Goal: Find specific page/section: Find specific page/section

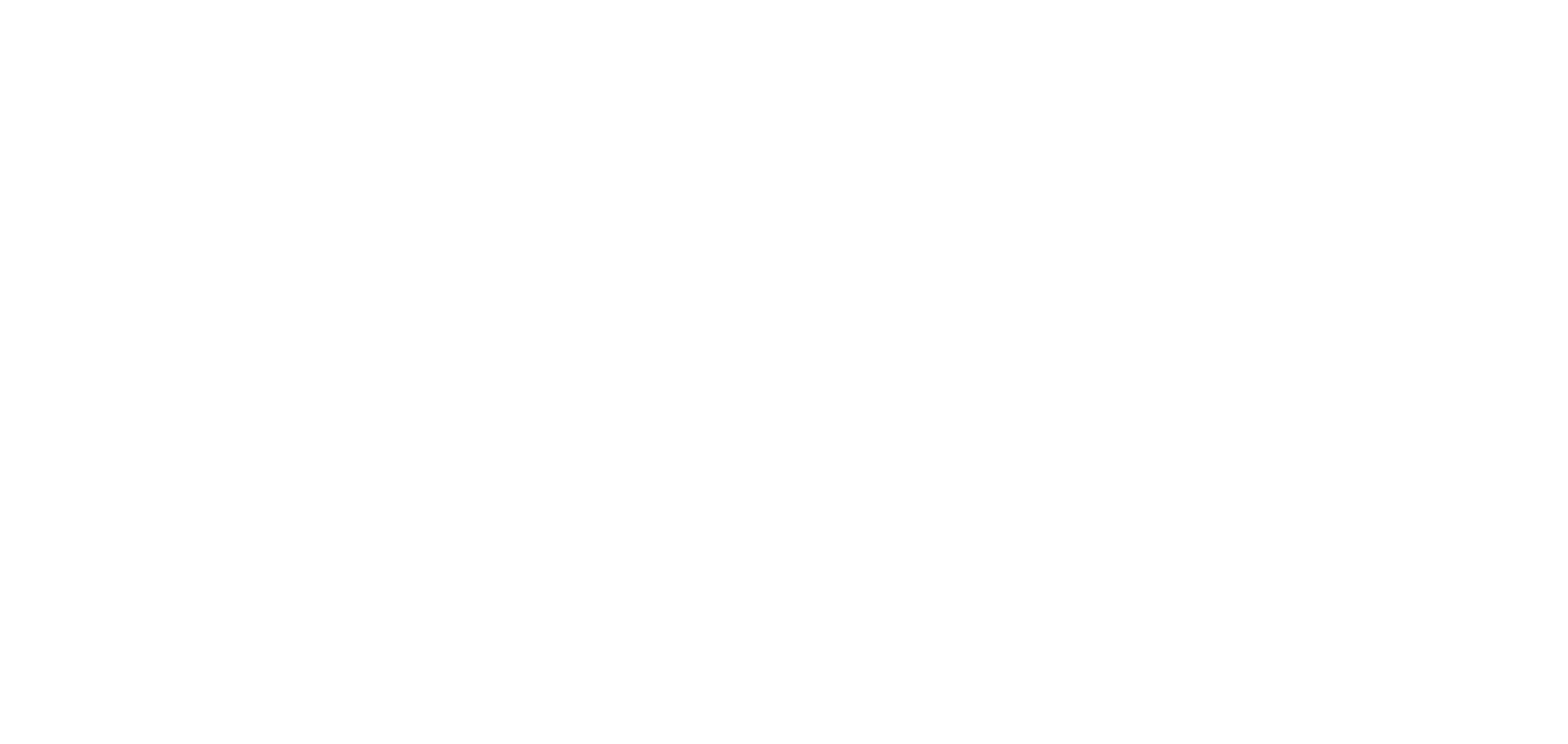
select select
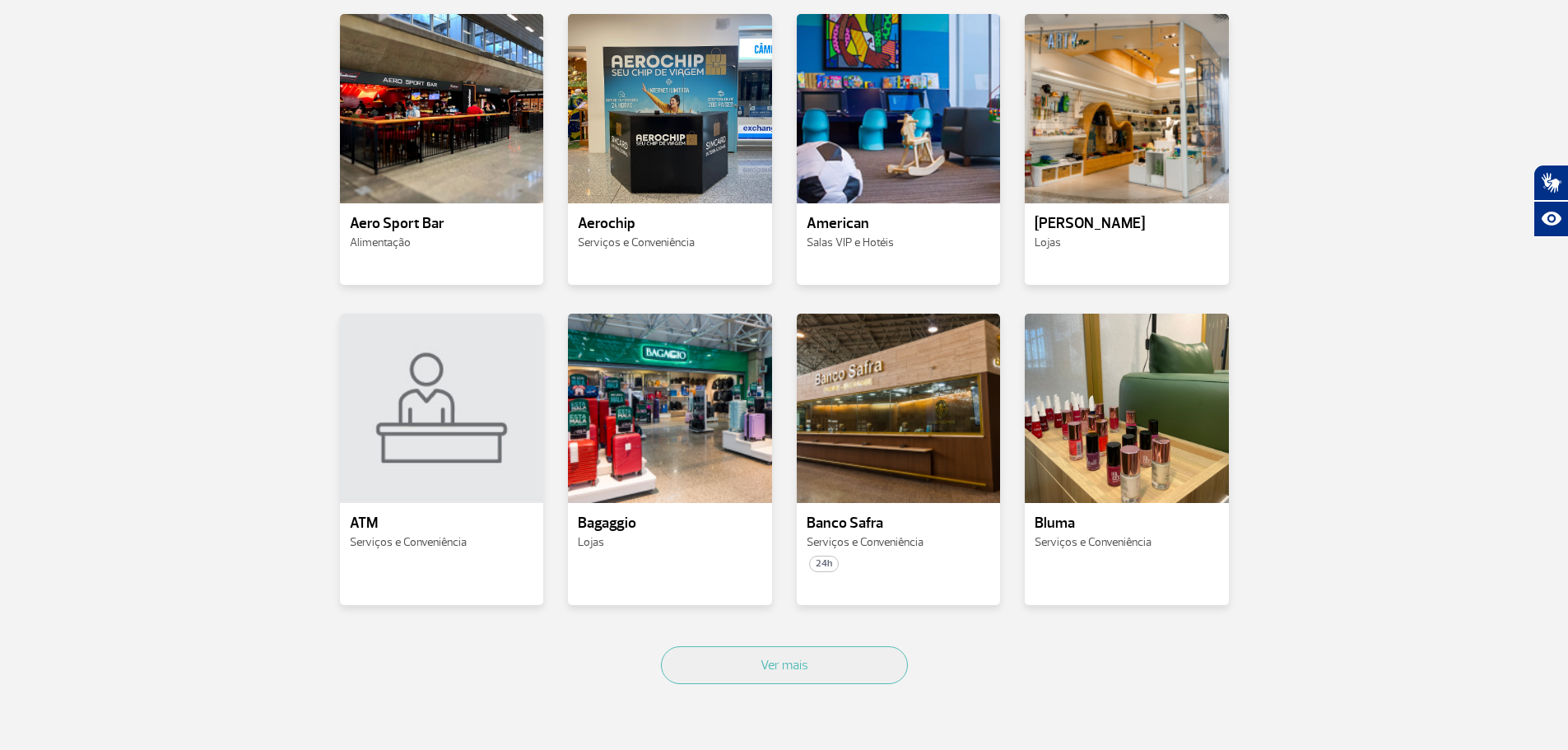
scroll to position [577, 0]
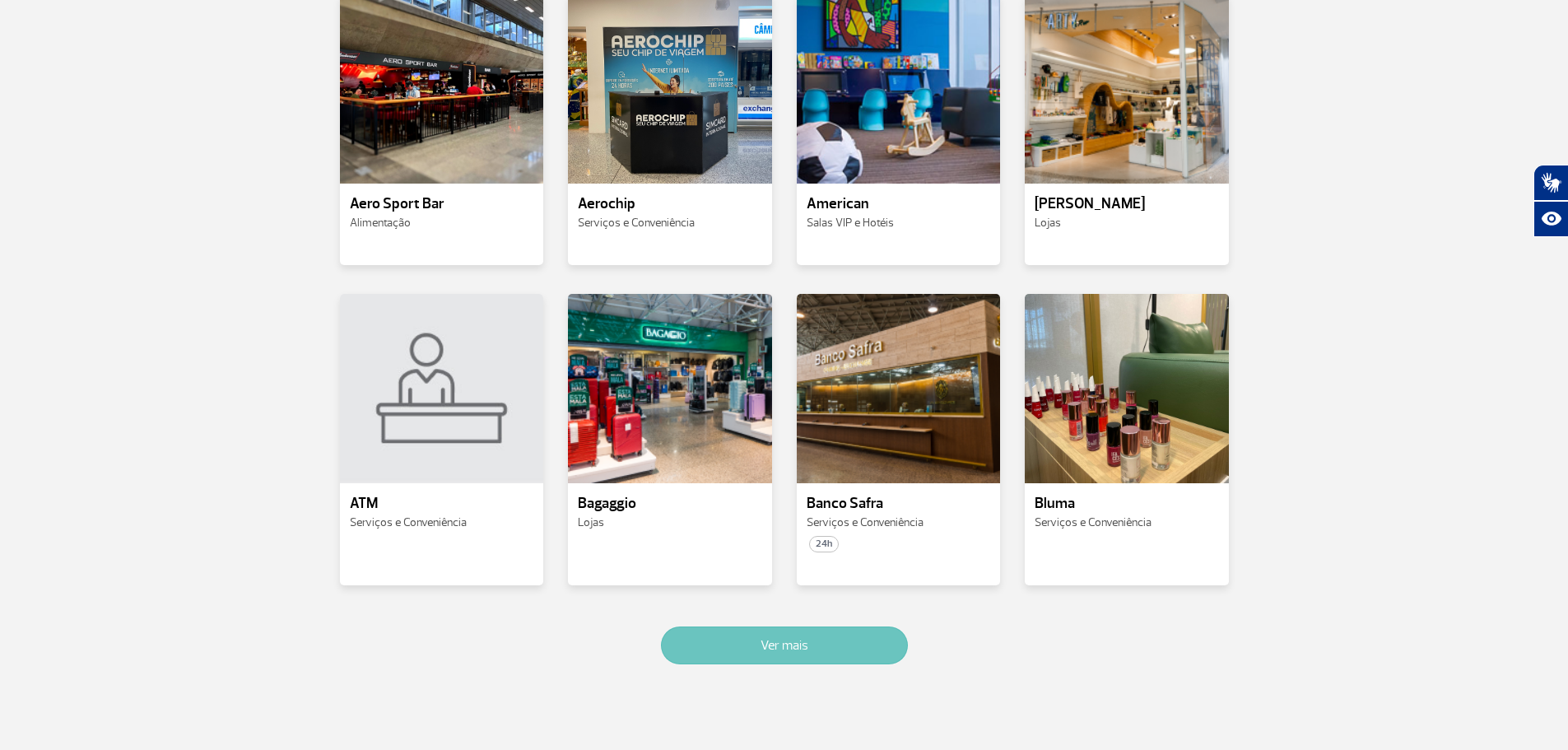
click at [825, 639] on button "Ver mais" at bounding box center [784, 646] width 247 height 38
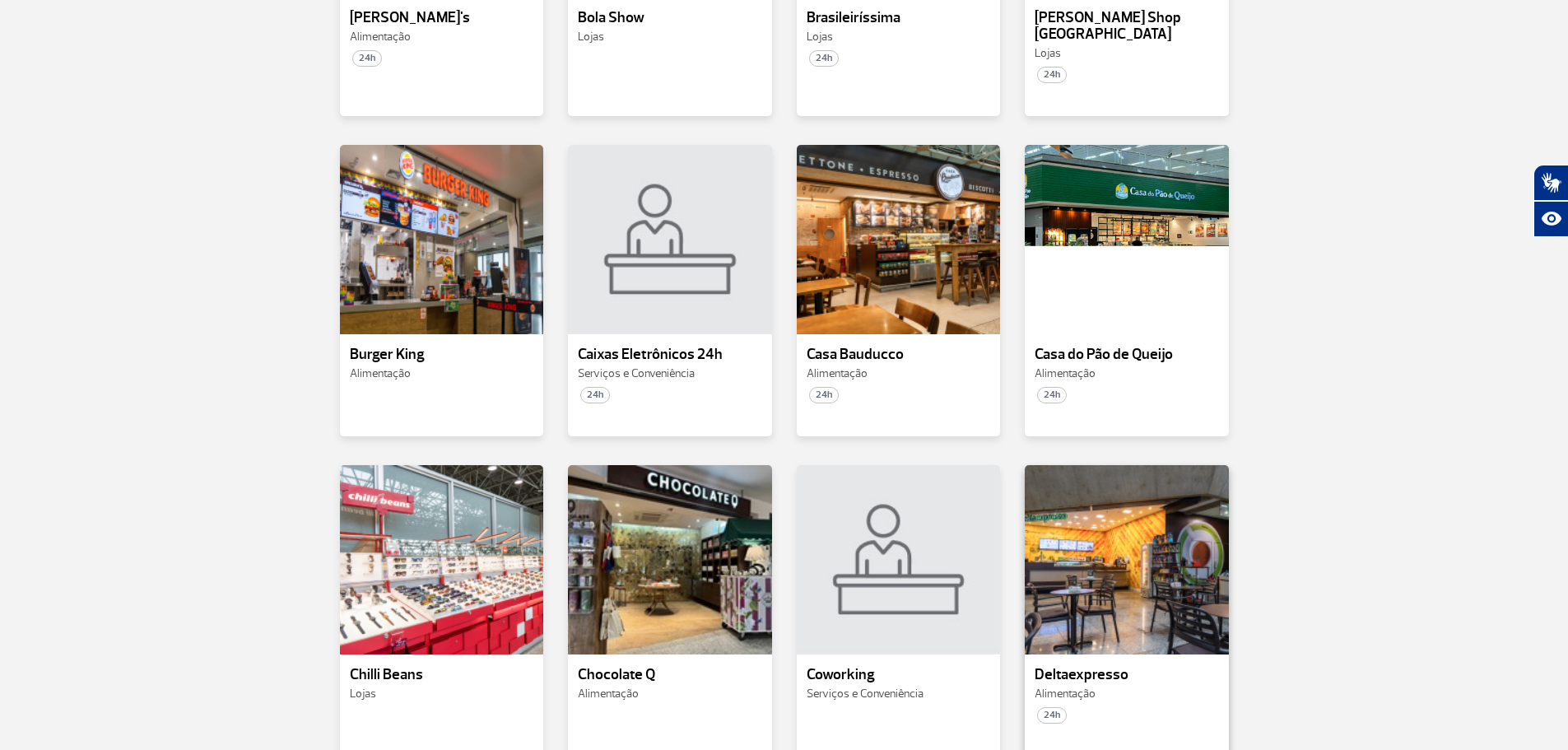
scroll to position [1373, 0]
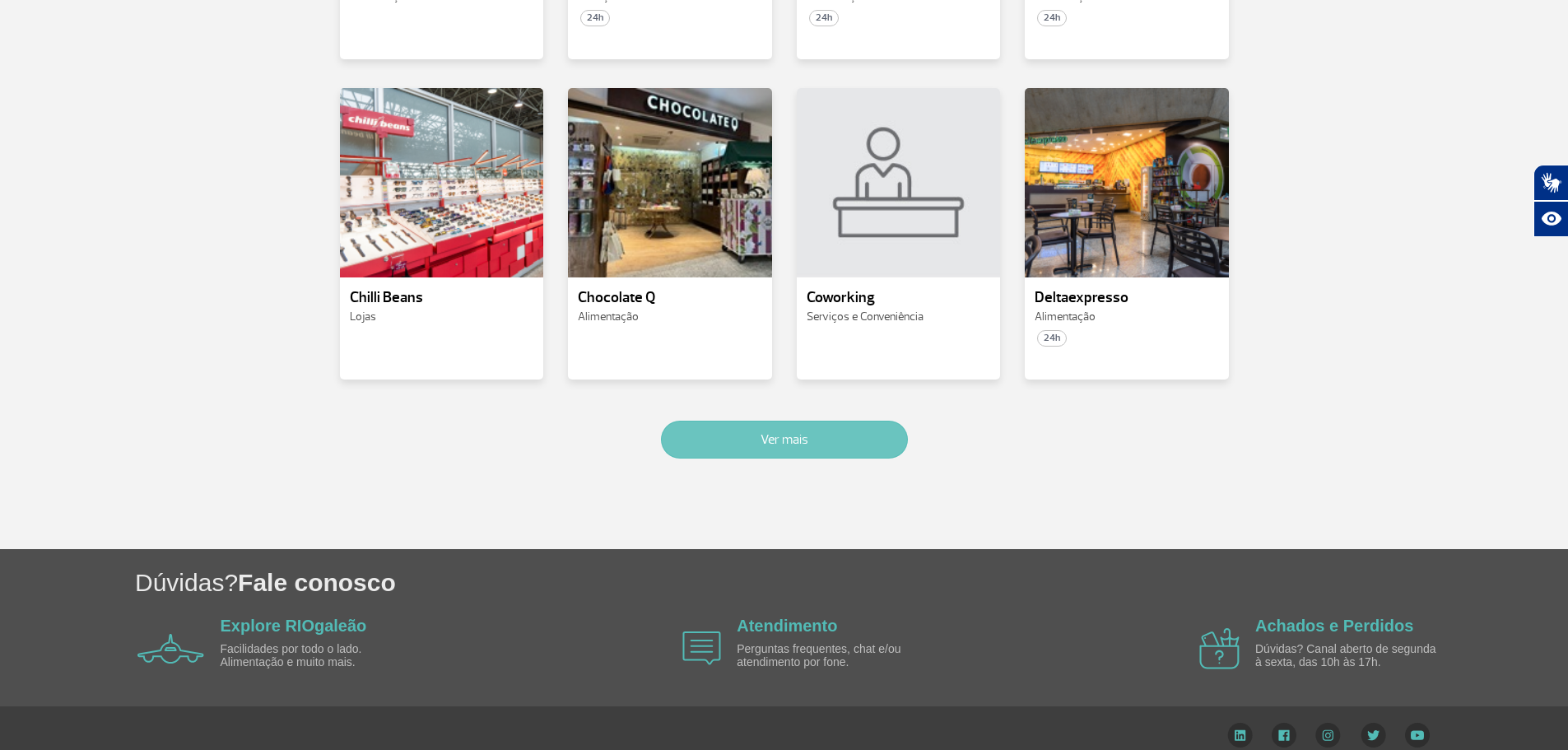
click at [850, 424] on button "Ver mais" at bounding box center [784, 440] width 247 height 38
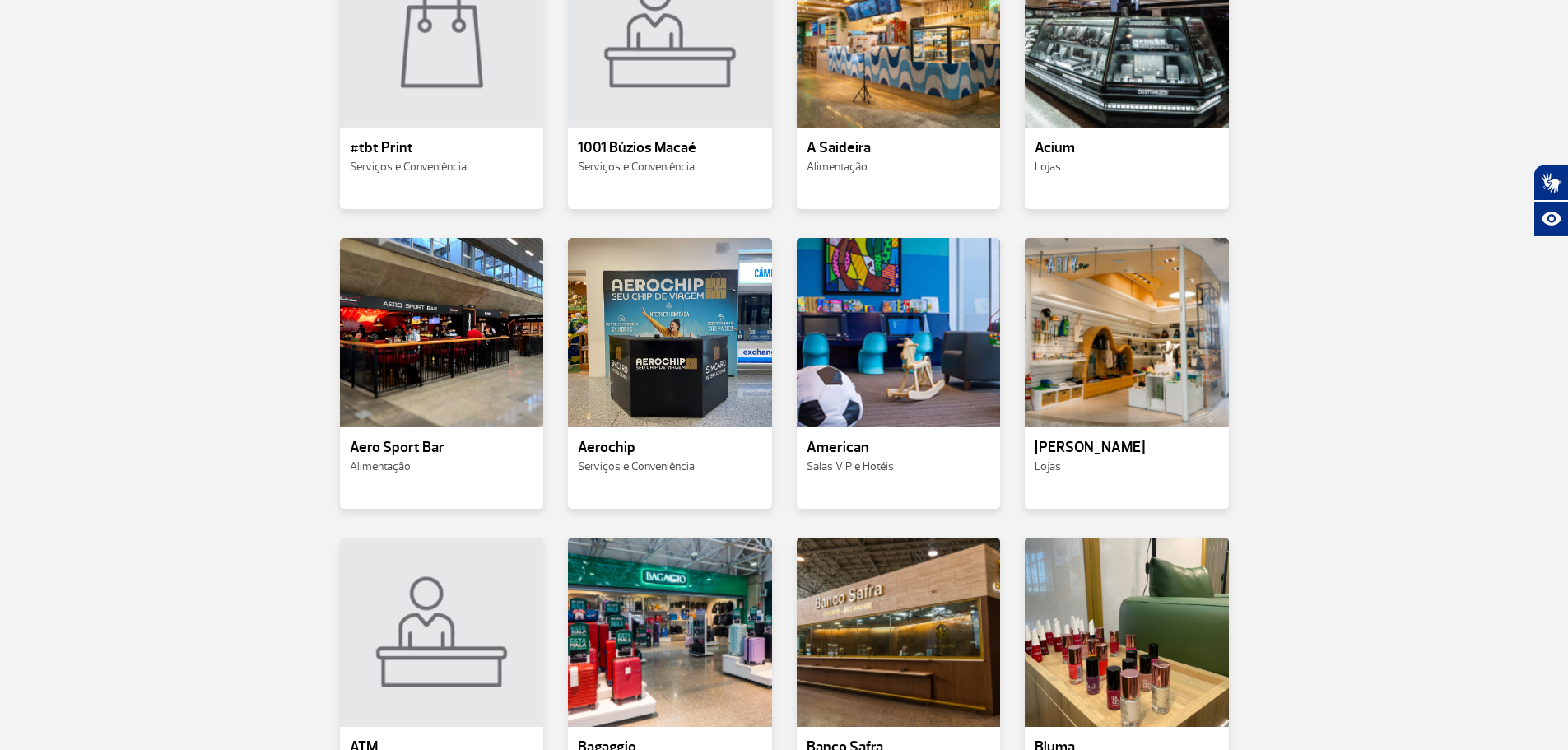
scroll to position [0, 0]
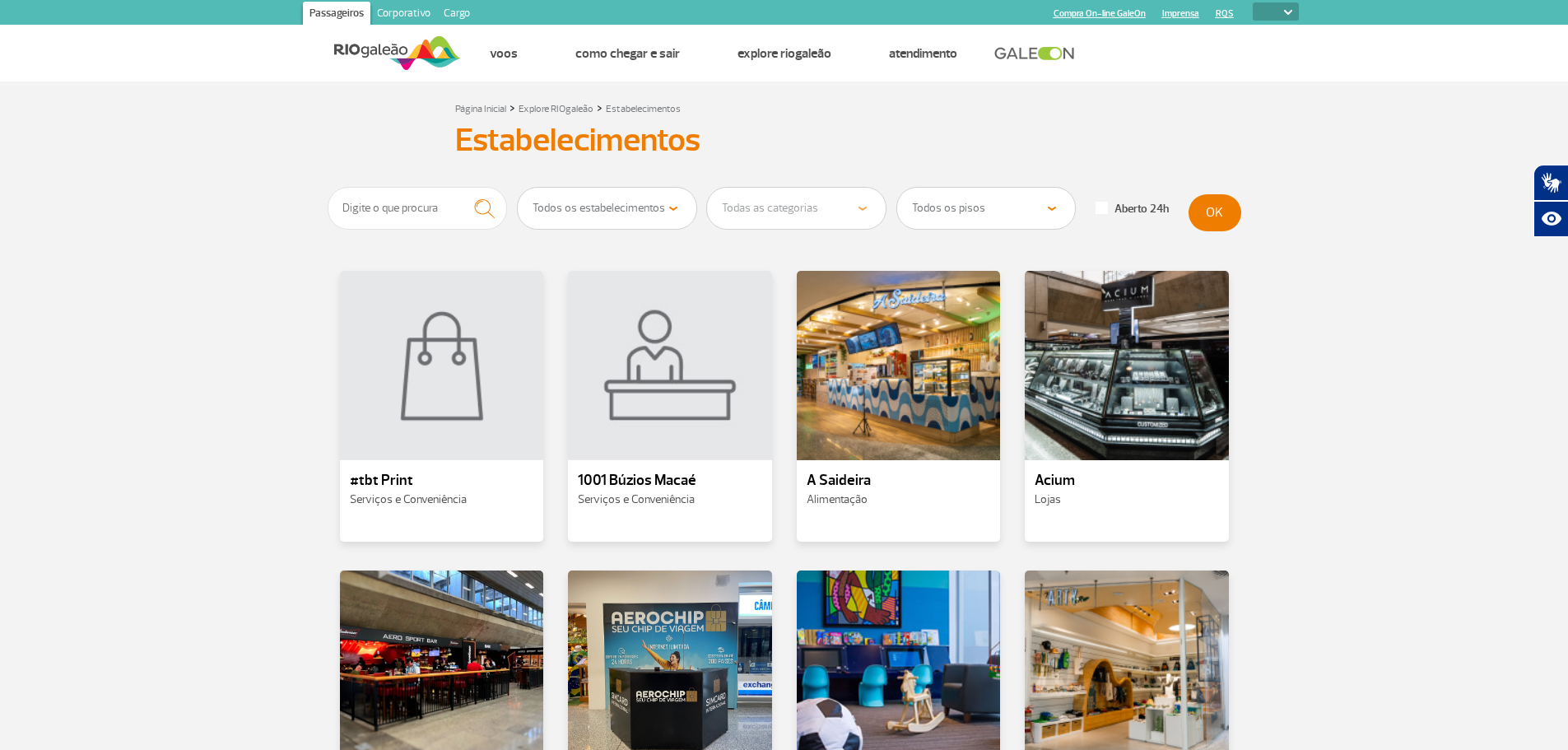
click at [544, 203] on select "Todos os estabelecimentos Alimentação Lojas Serviços e Conveniência Salas VIP e…" at bounding box center [607, 209] width 179 height 41
select select "18"
click at [518, 188] on select "Todos os estabelecimentos Alimentação Lojas Serviços e Conveniência Salas VIP e…" at bounding box center [607, 209] width 179 height 41
click at [788, 219] on select "Todas as categorias Cosmético e Beleza Eletrônicos Livros e Revistas Moda e Ace…" at bounding box center [796, 209] width 179 height 41
select select "28"
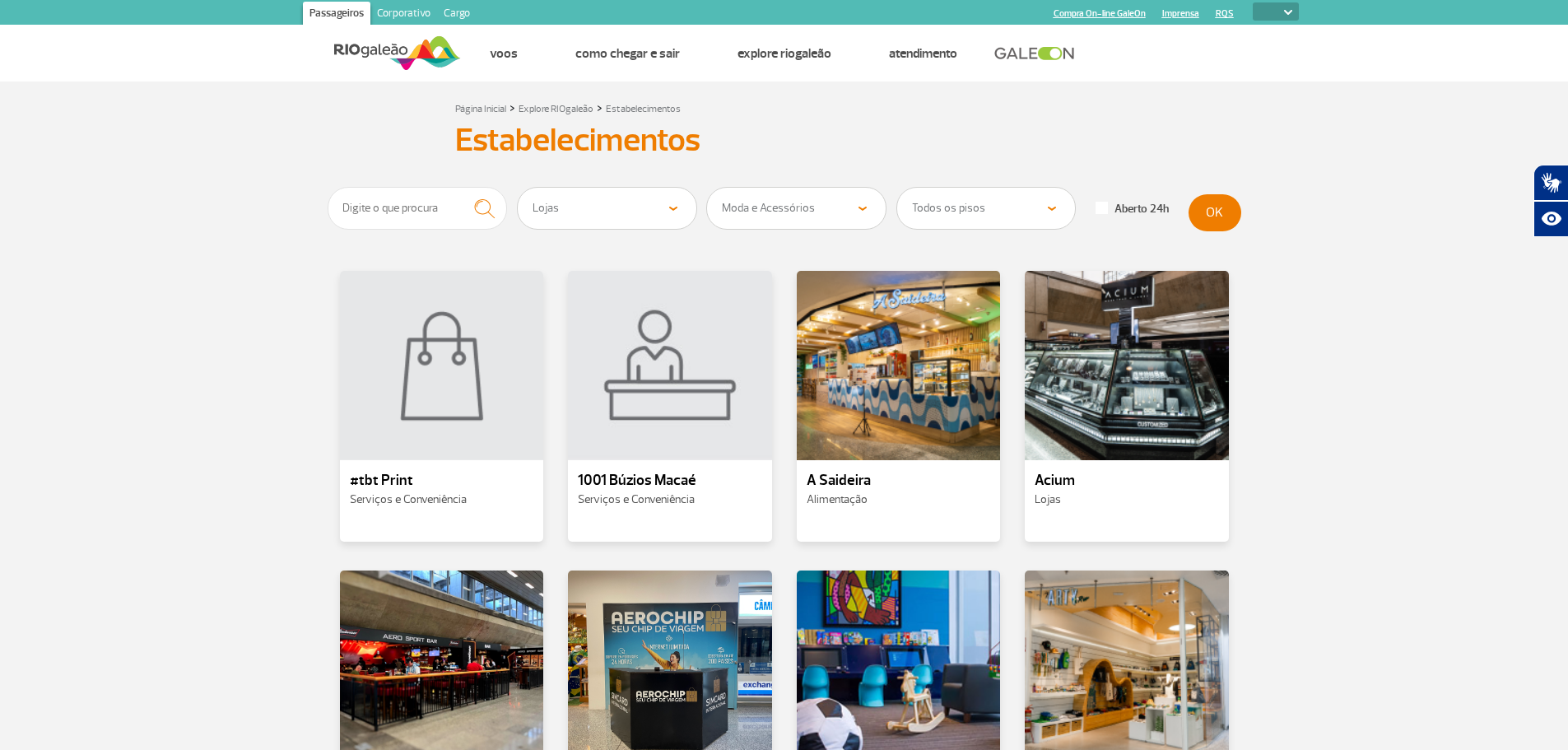
click at [707, 188] on select "Todas as categorias Cosmético e Beleza Eletrônicos Livros e Revistas Moda e Ace…" at bounding box center [796, 209] width 179 height 41
click at [1210, 209] on button "OK" at bounding box center [1215, 213] width 53 height 37
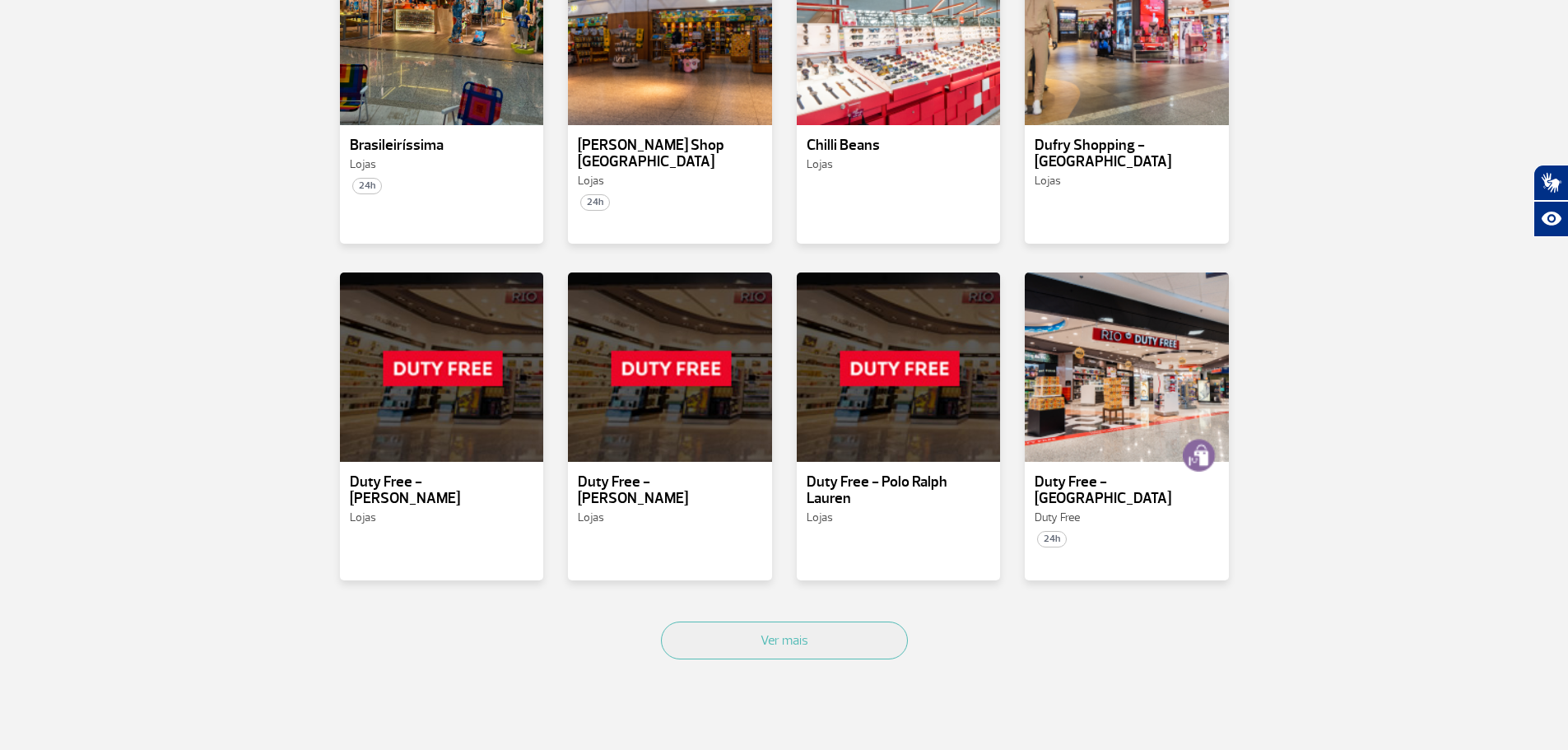
scroll to position [658, 0]
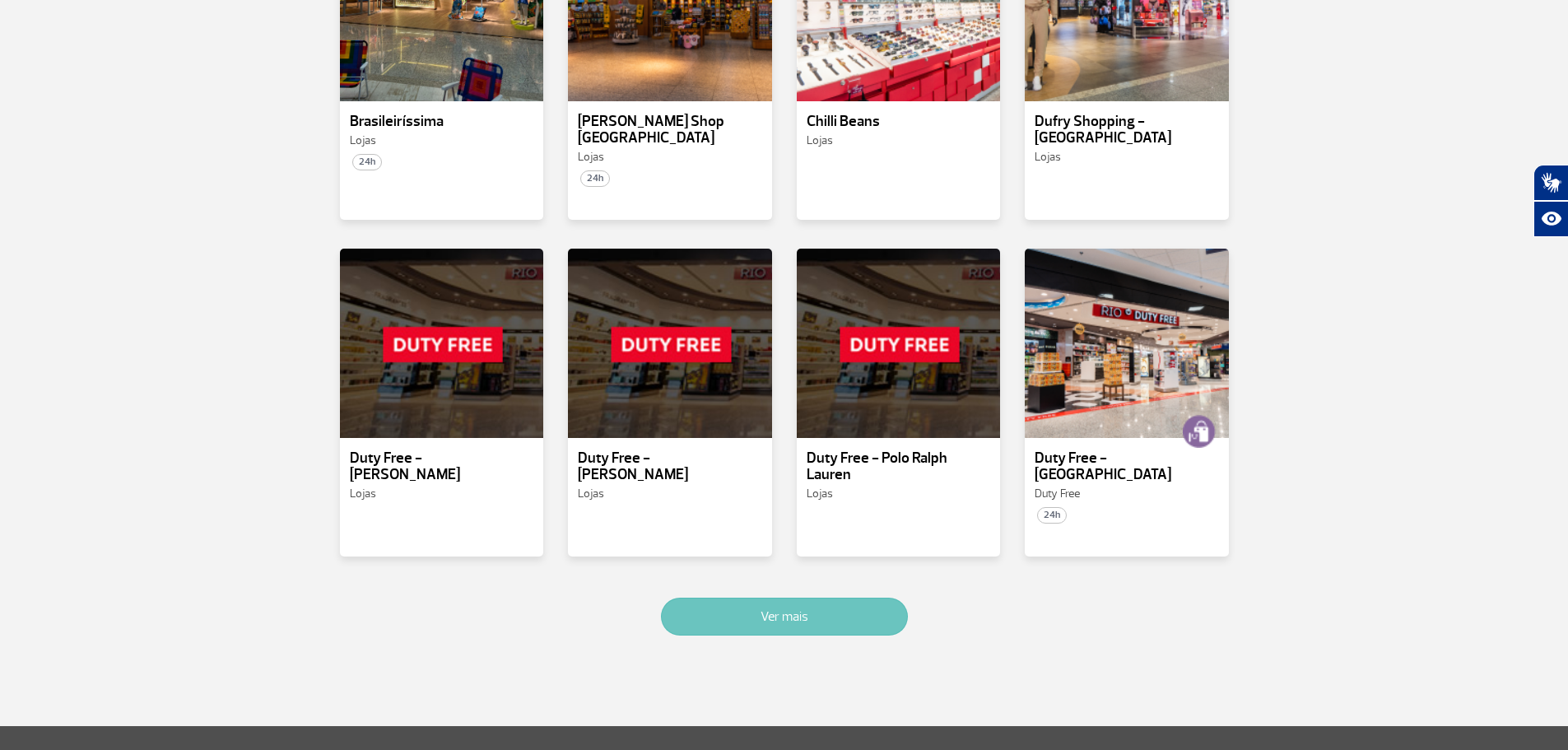
click at [860, 598] on button "Ver mais" at bounding box center [784, 617] width 247 height 38
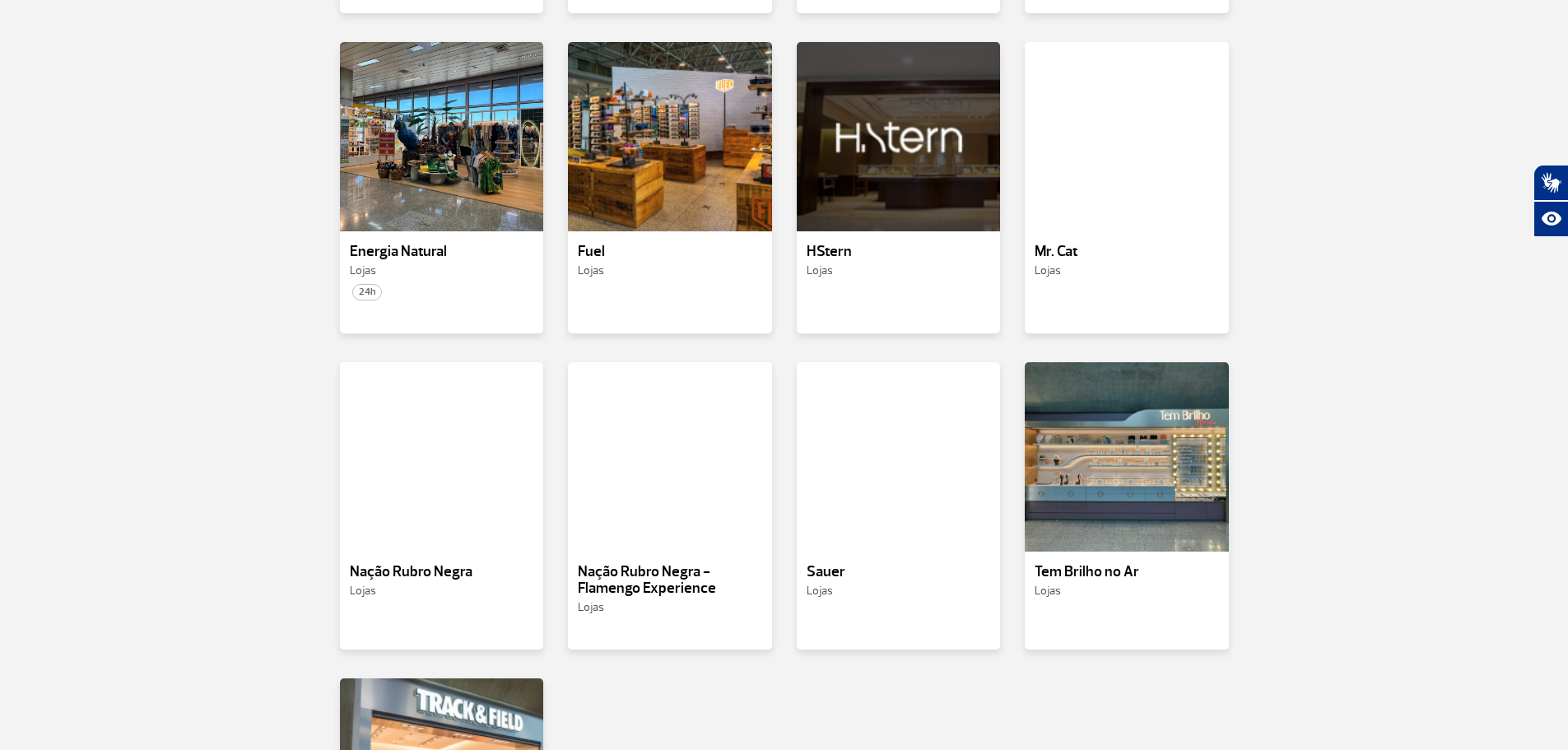
scroll to position [1183, 0]
